Goal: Task Accomplishment & Management: Manage account settings

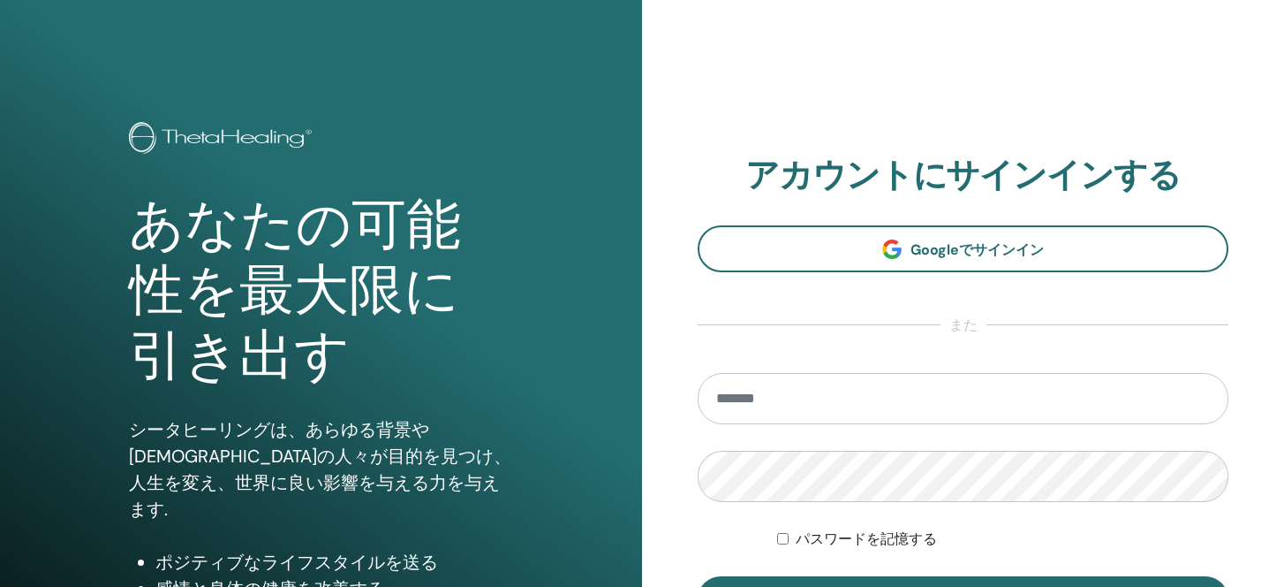
click at [765, 398] on input "email" at bounding box center [963, 398] width 531 height 51
type input "**********"
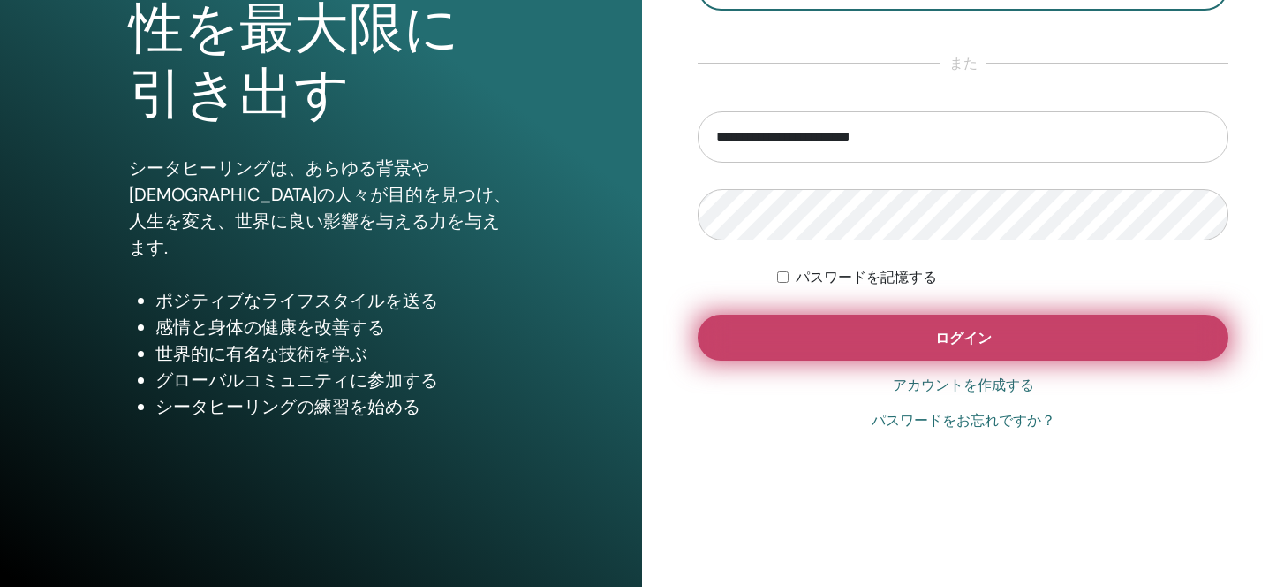
click at [890, 333] on button "ログイン" at bounding box center [963, 337] width 531 height 46
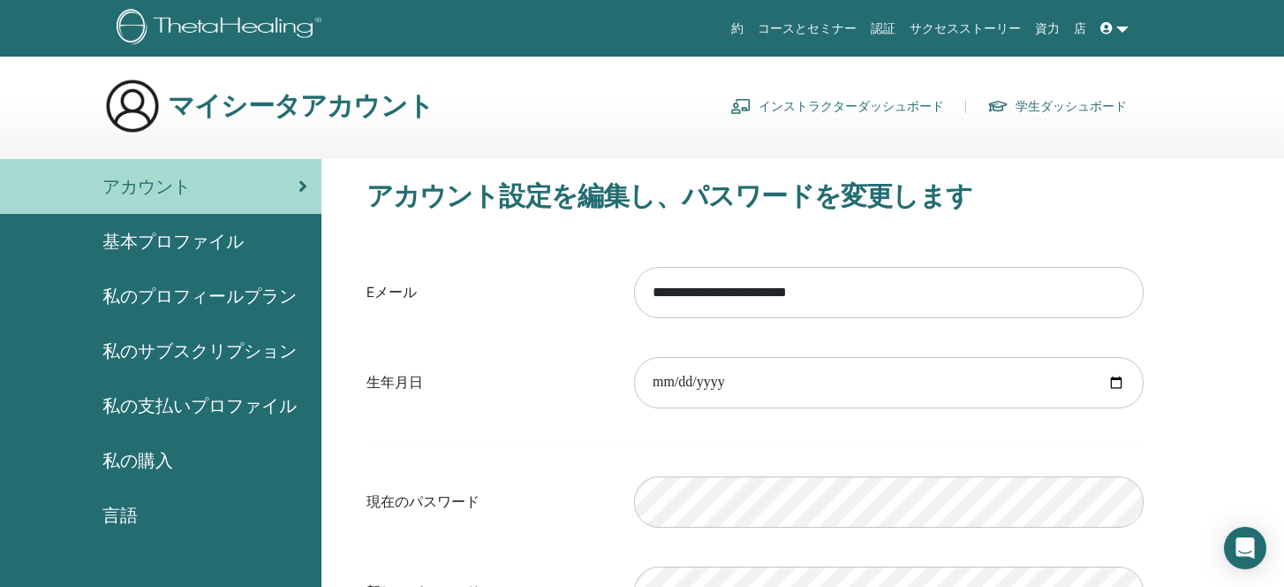
click at [837, 107] on link "インストラクターダッシュボード" at bounding box center [838, 106] width 214 height 28
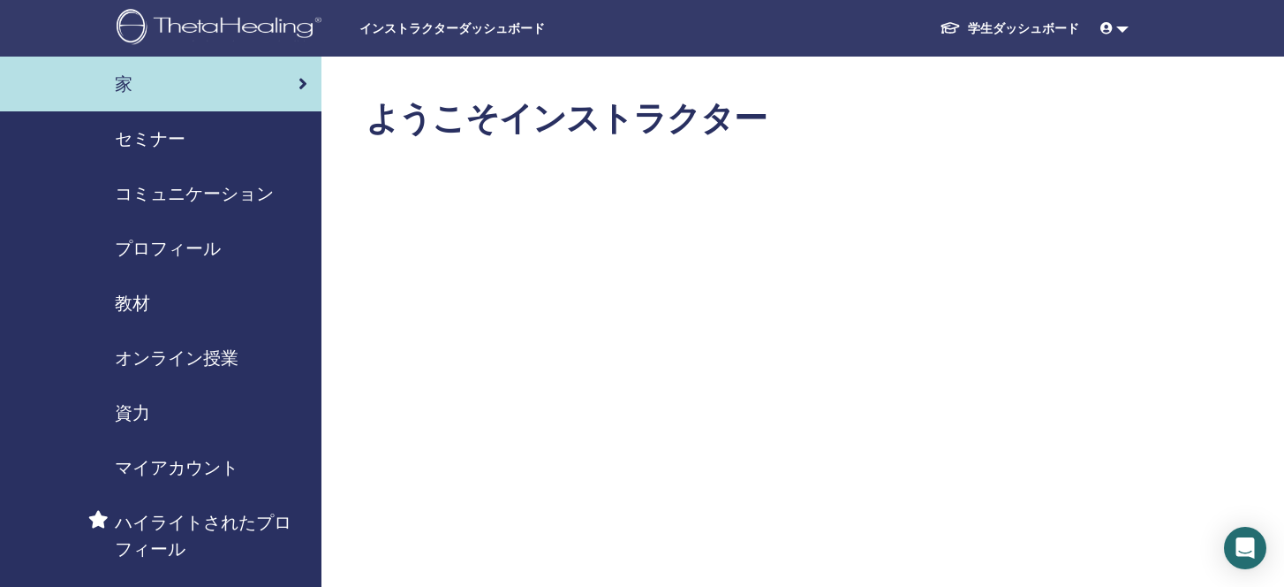
click at [149, 144] on span "セミナー" at bounding box center [150, 138] width 71 height 27
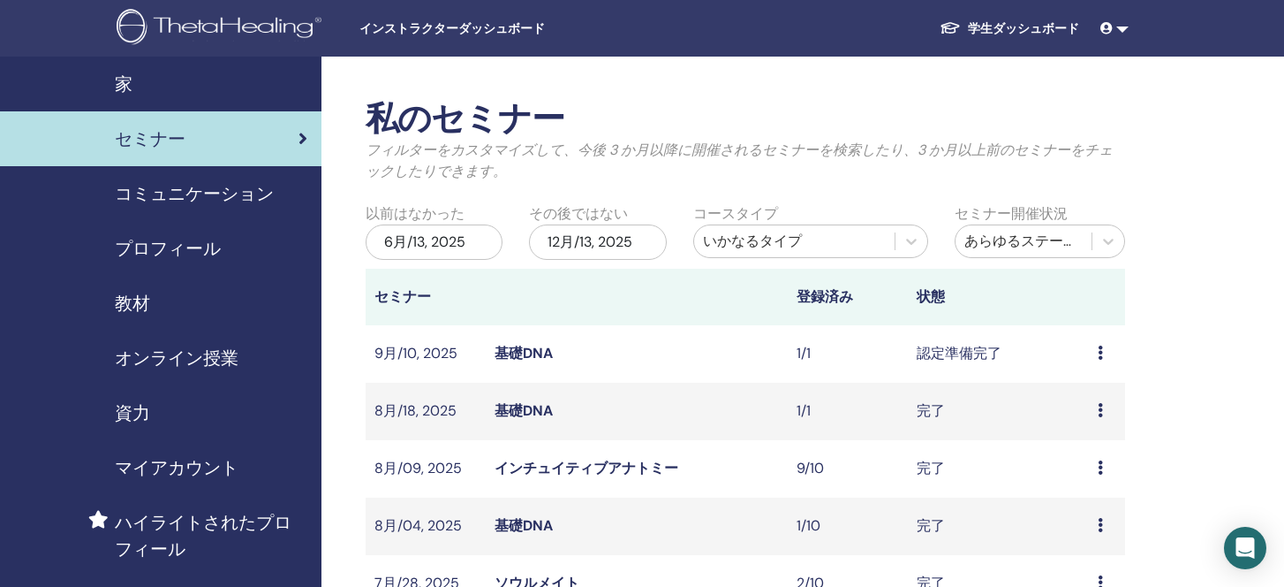
scroll to position [14, 0]
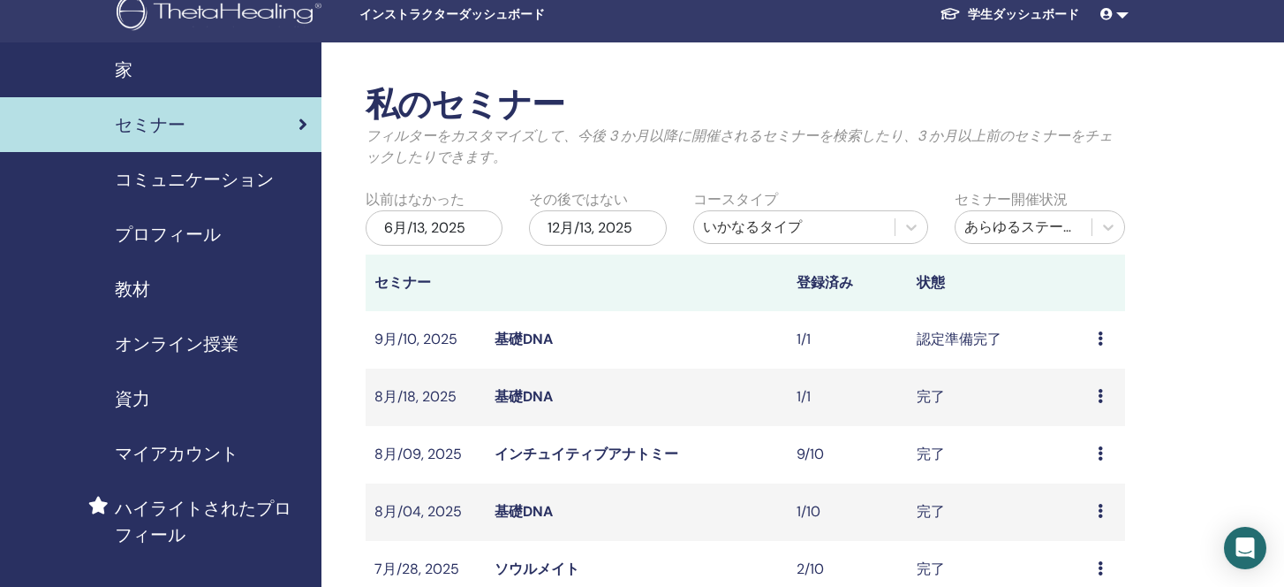
click at [546, 341] on link "基礎DNA" at bounding box center [524, 339] width 58 height 19
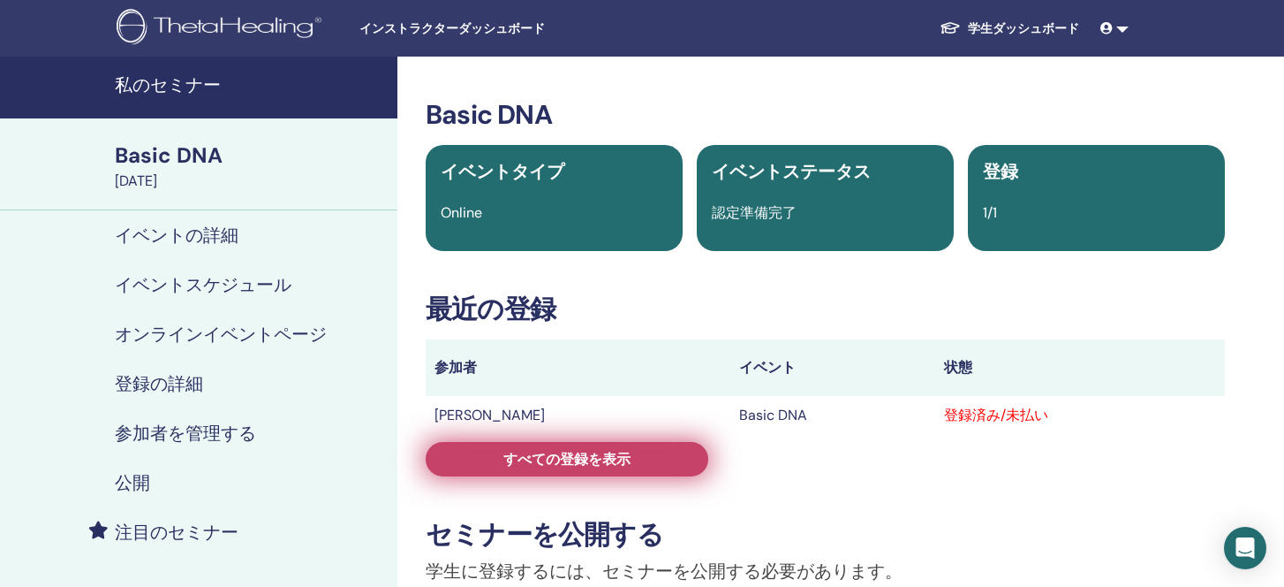
click at [614, 468] on link "すべての登録を表示" at bounding box center [567, 459] width 283 height 34
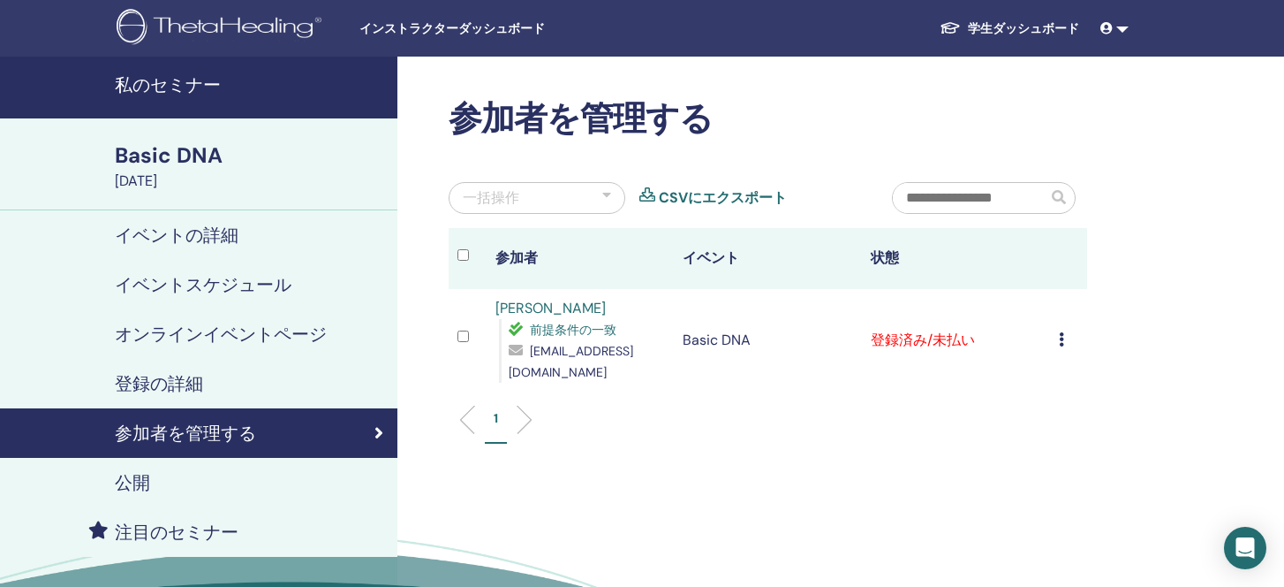
click at [1072, 346] on div "登録をキャンセルする 自動認証しない 有料としてマーク 未払いとしてマーク 不在としてマーク 完了して認定する 証明書のダウンロード" at bounding box center [1069, 340] width 20 height 21
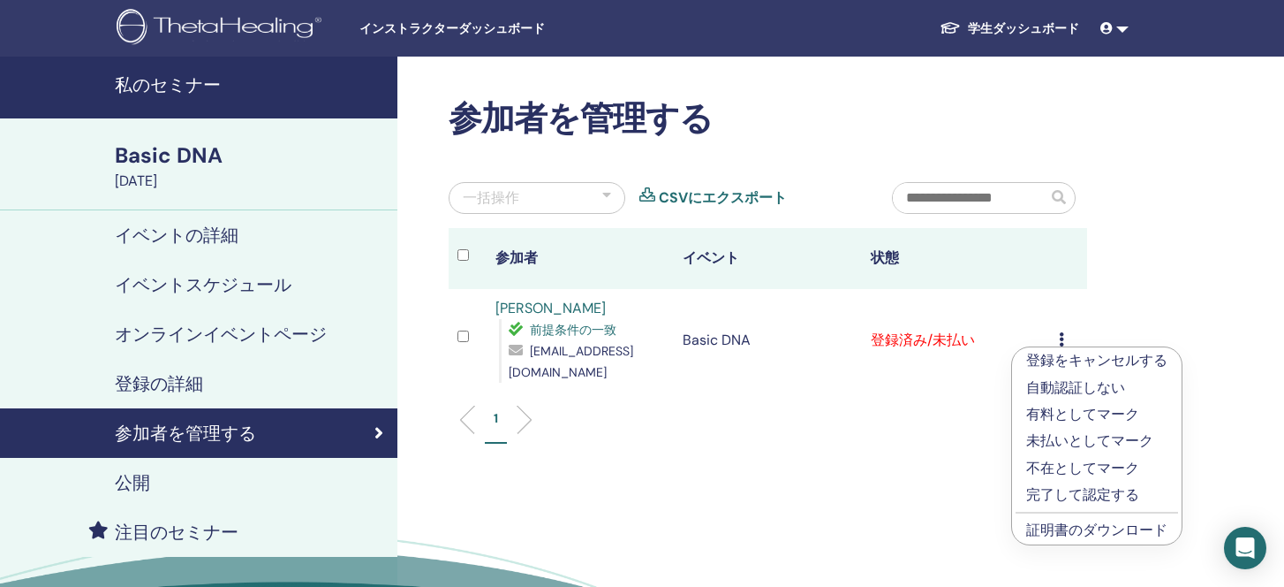
click at [1076, 496] on p "完了して認定する" at bounding box center [1097, 494] width 141 height 21
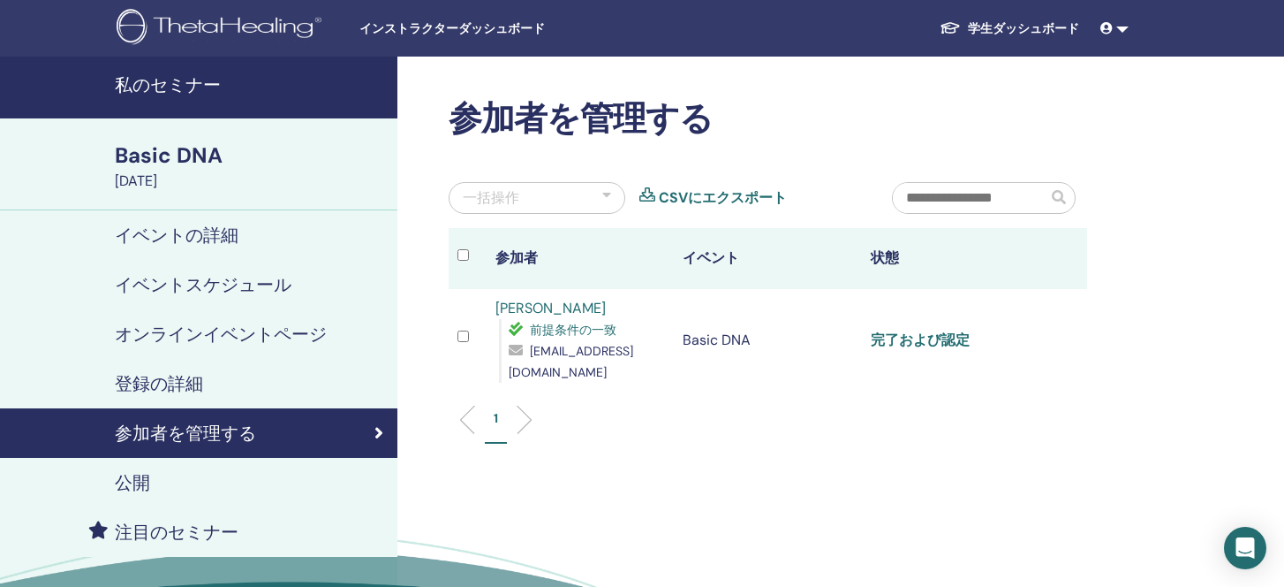
click at [898, 330] on link "完了および認定" at bounding box center [920, 339] width 99 height 19
